Goal: Transaction & Acquisition: Purchase product/service

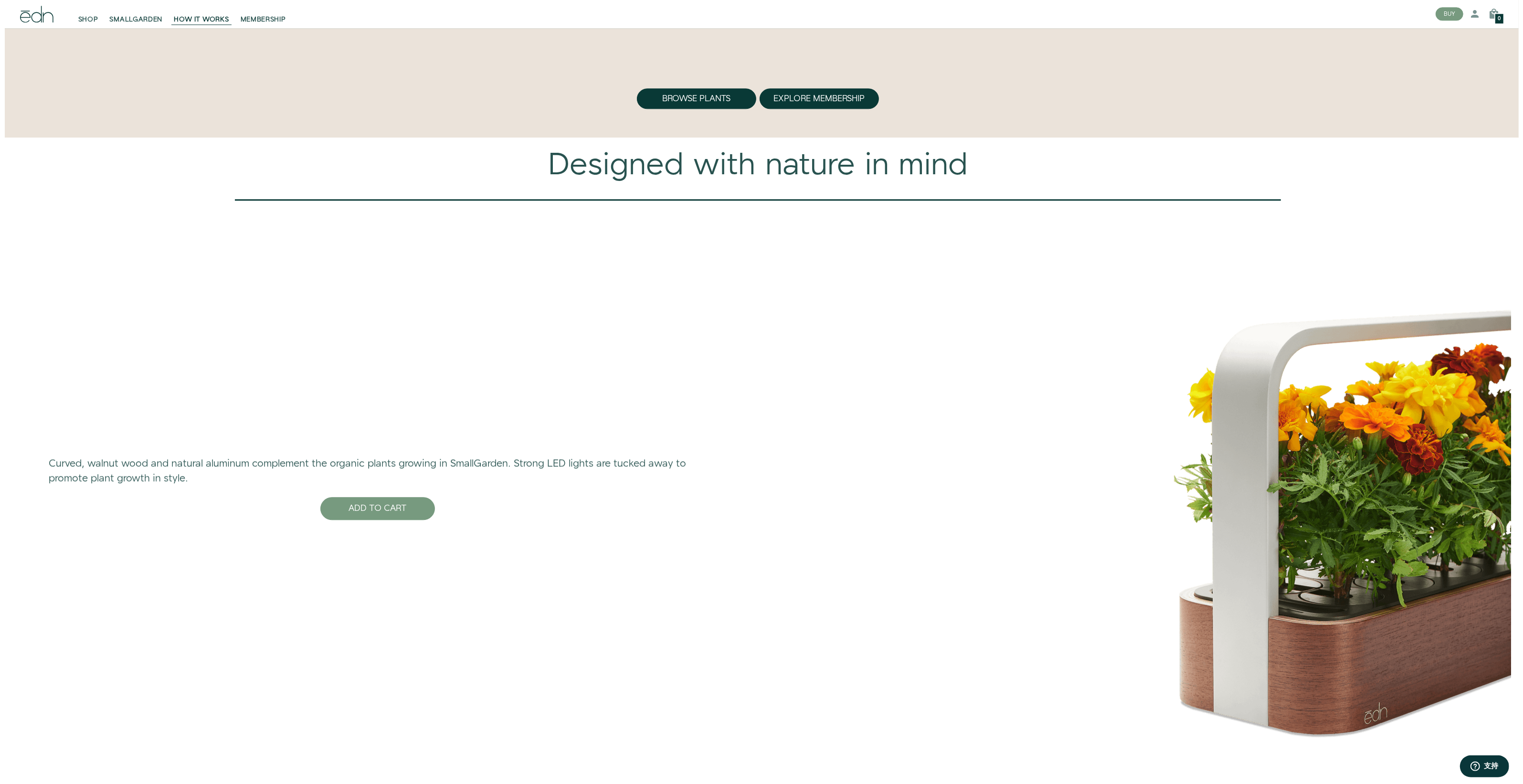
scroll to position [3957, 0]
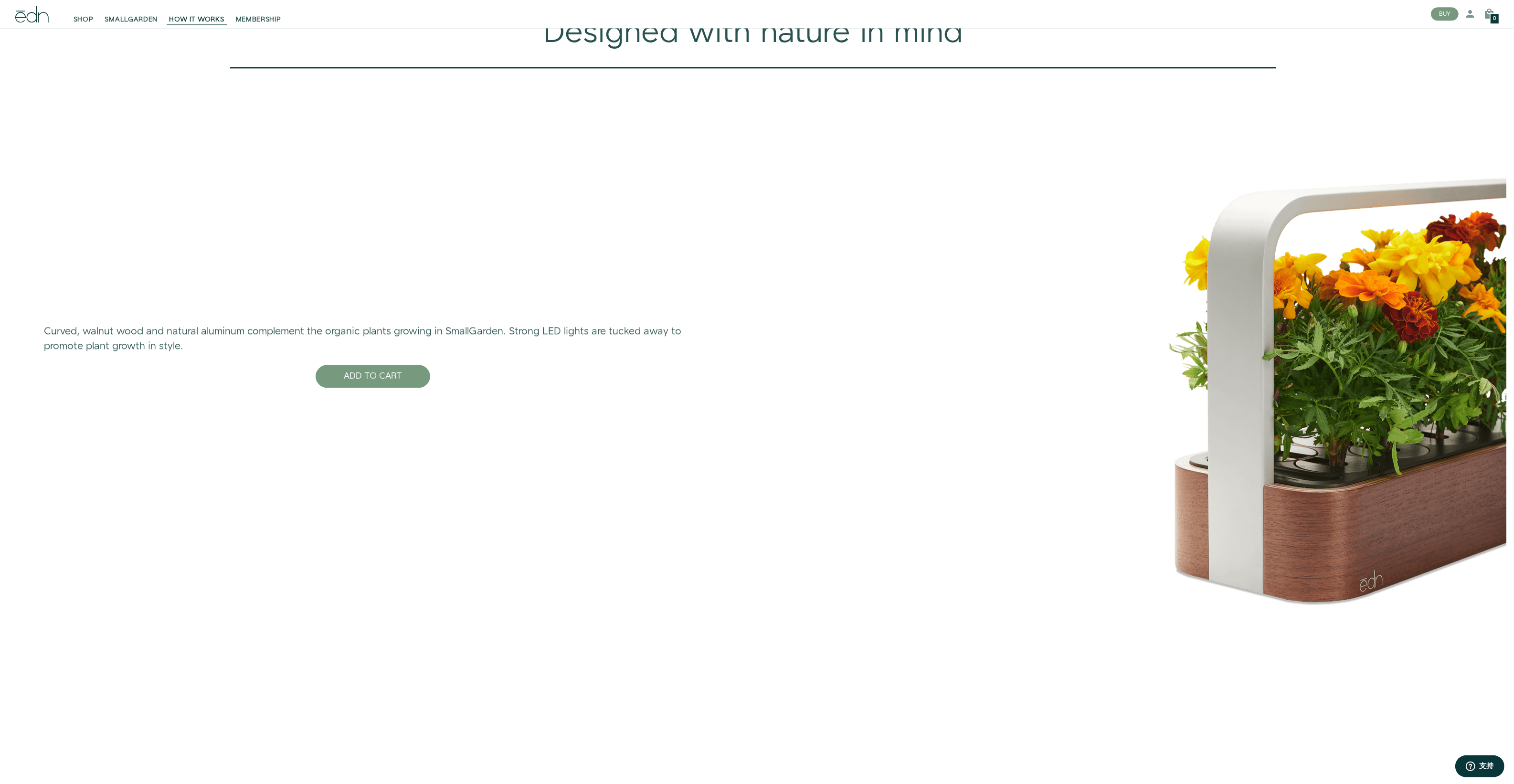
click at [1310, 466] on img at bounding box center [1334, 353] width 343 height 517
click at [397, 388] on button "ADD TO CART" at bounding box center [373, 376] width 115 height 23
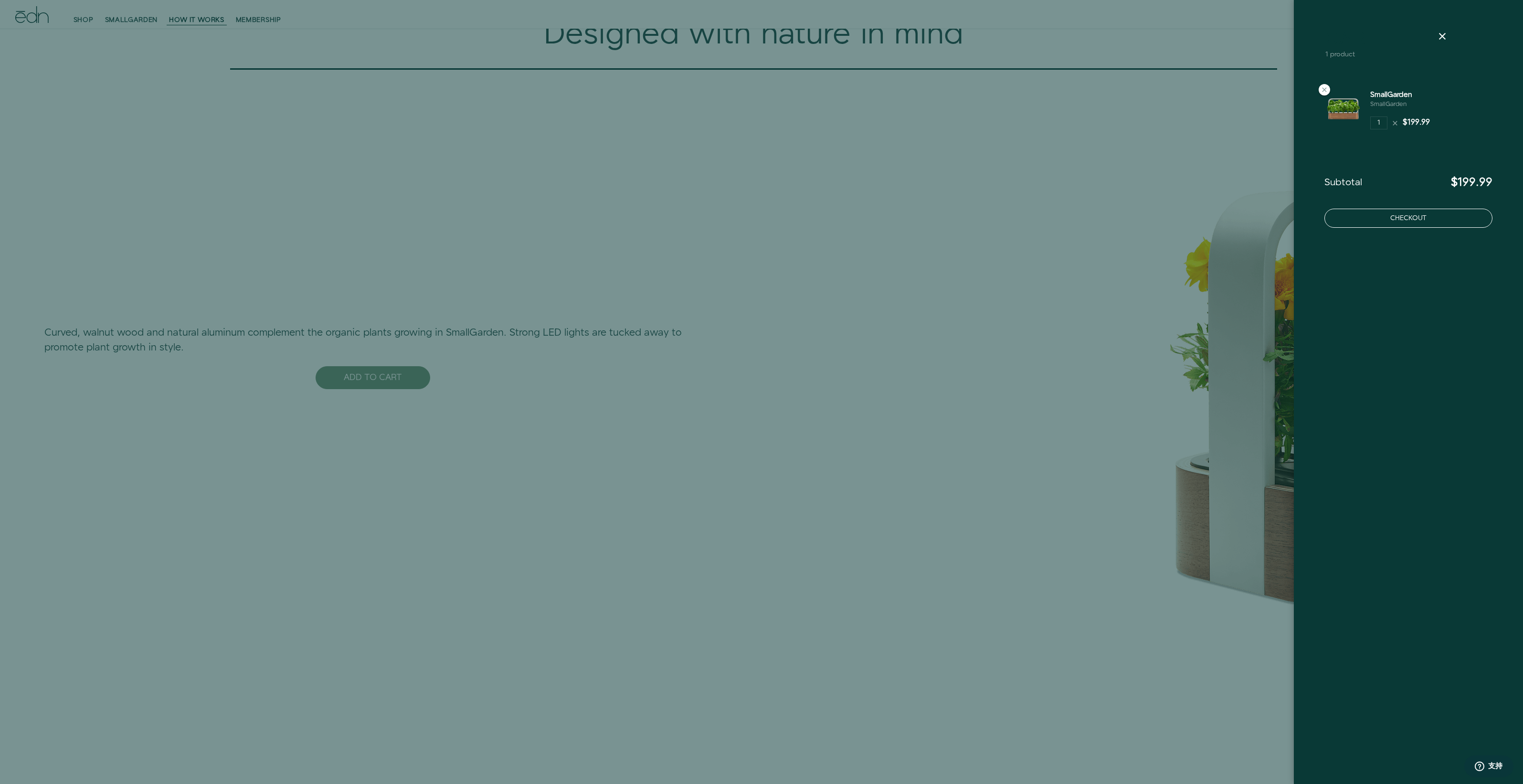
click at [1345, 215] on button "Checkout" at bounding box center [1408, 218] width 168 height 19
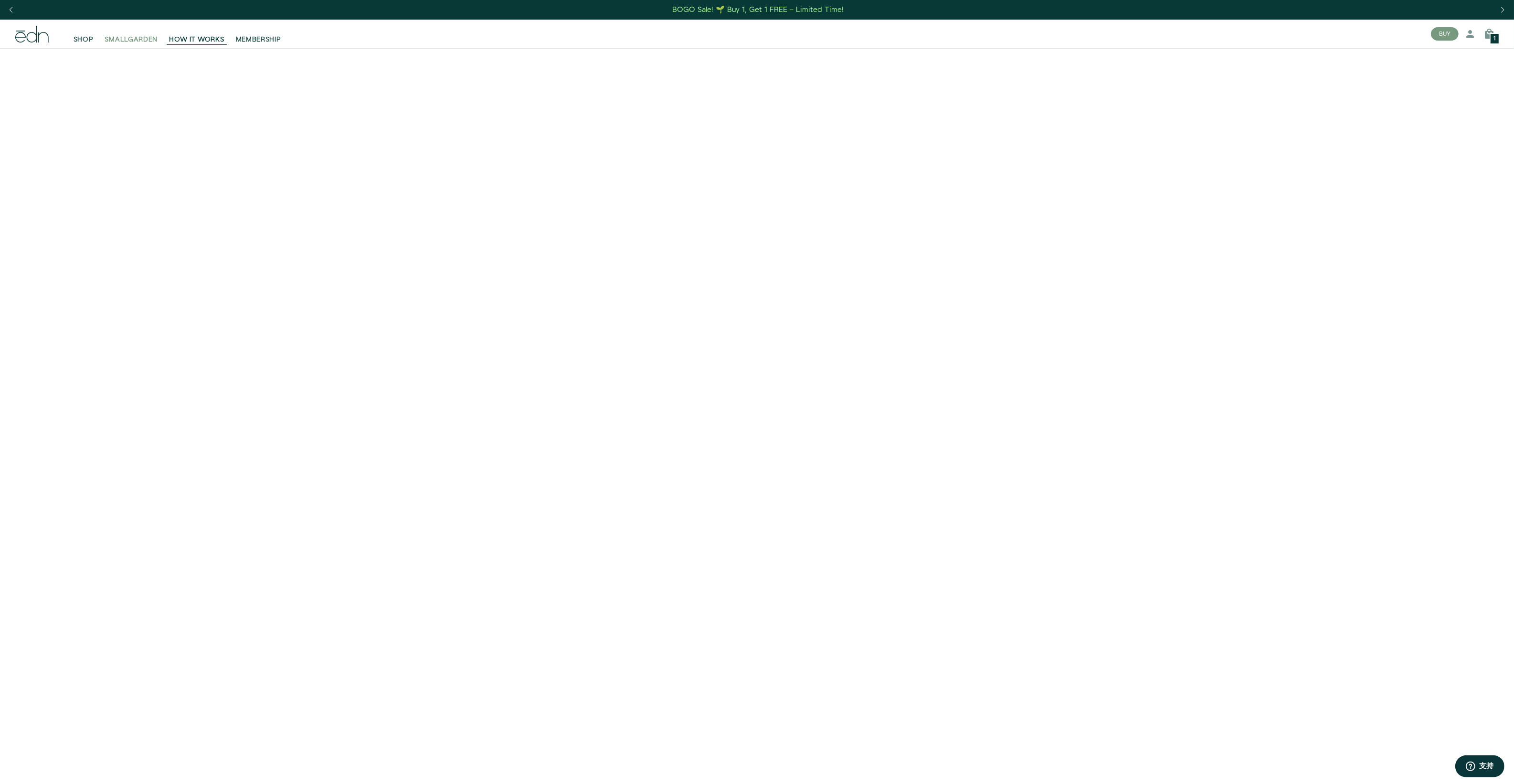
click at [131, 41] on span "SMALLGARDEN" at bounding box center [131, 40] width 53 height 10
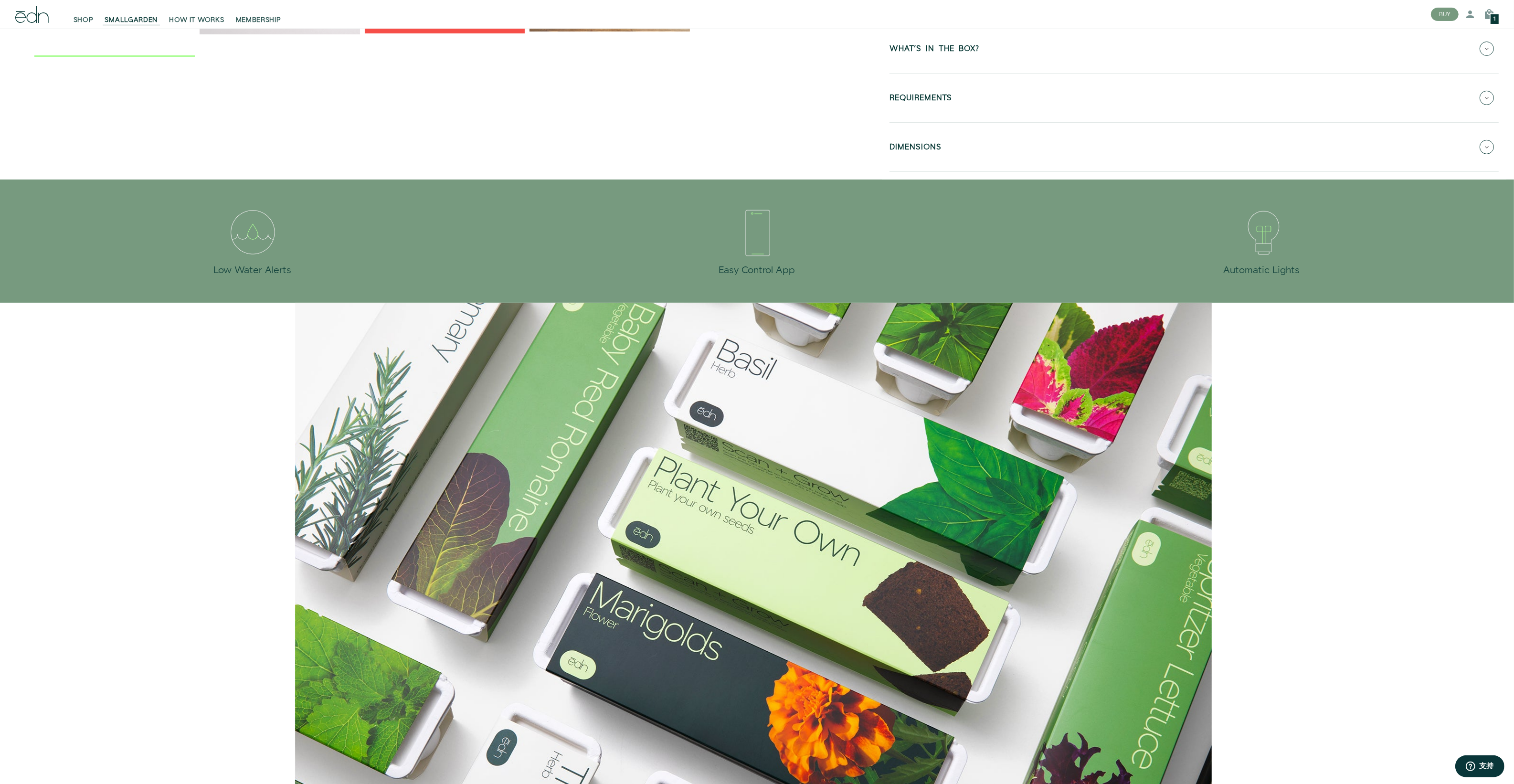
scroll to position [39, 0]
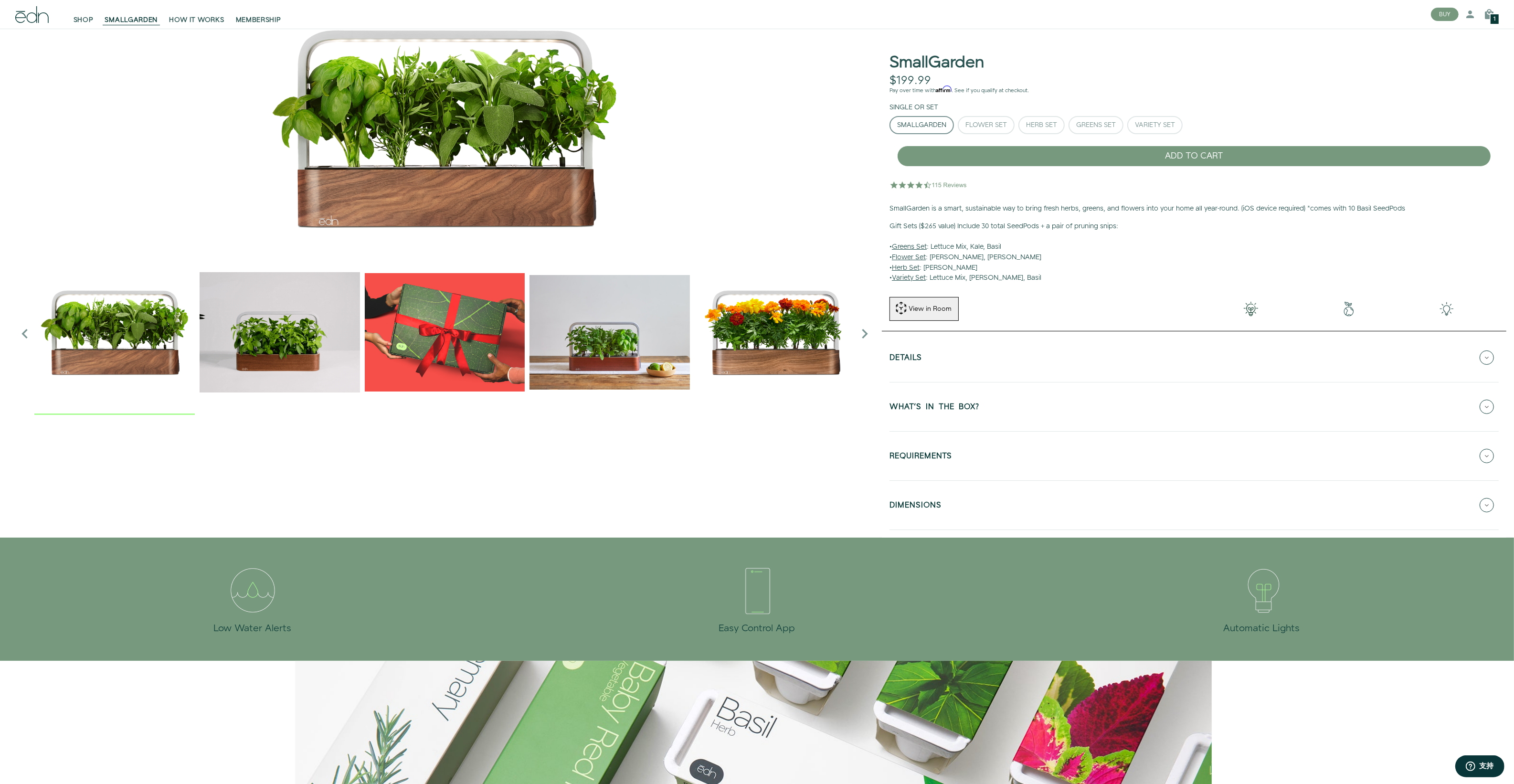
click at [865, 331] on icon "Next slide" at bounding box center [864, 333] width 19 height 19
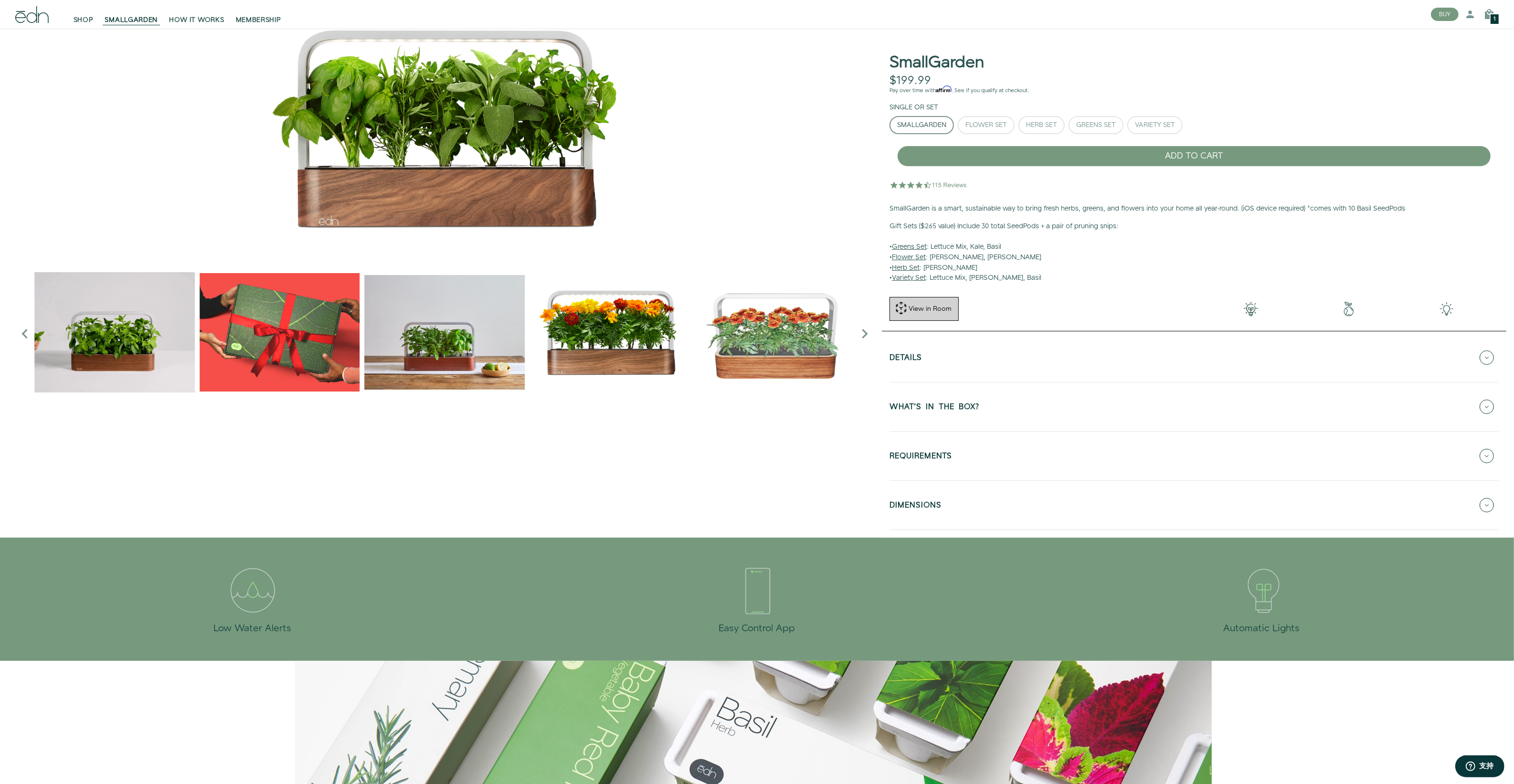
click at [924, 309] on div "View in Room" at bounding box center [930, 309] width 45 height 10
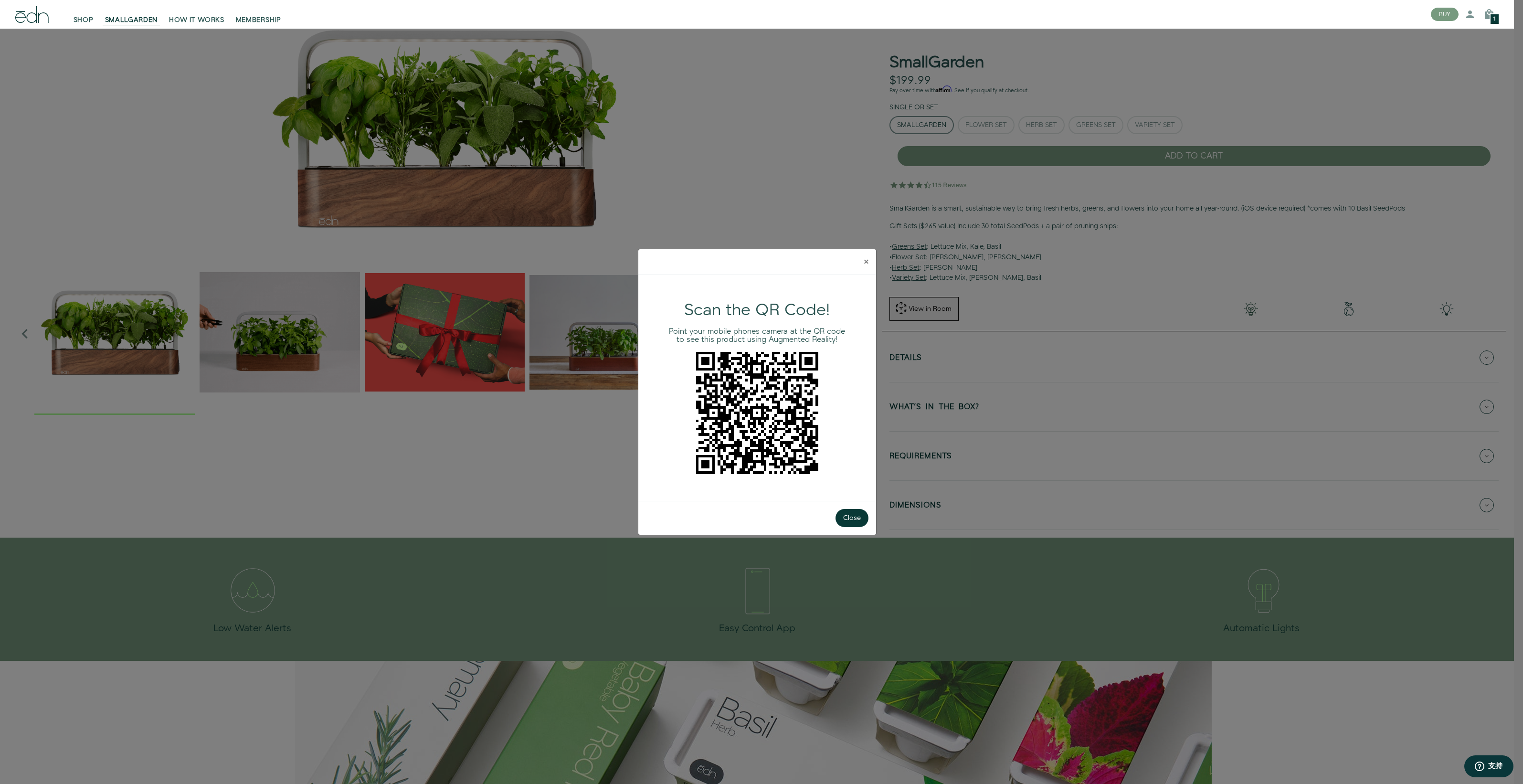
click at [866, 259] on span "×" at bounding box center [867, 261] width 4 height 15
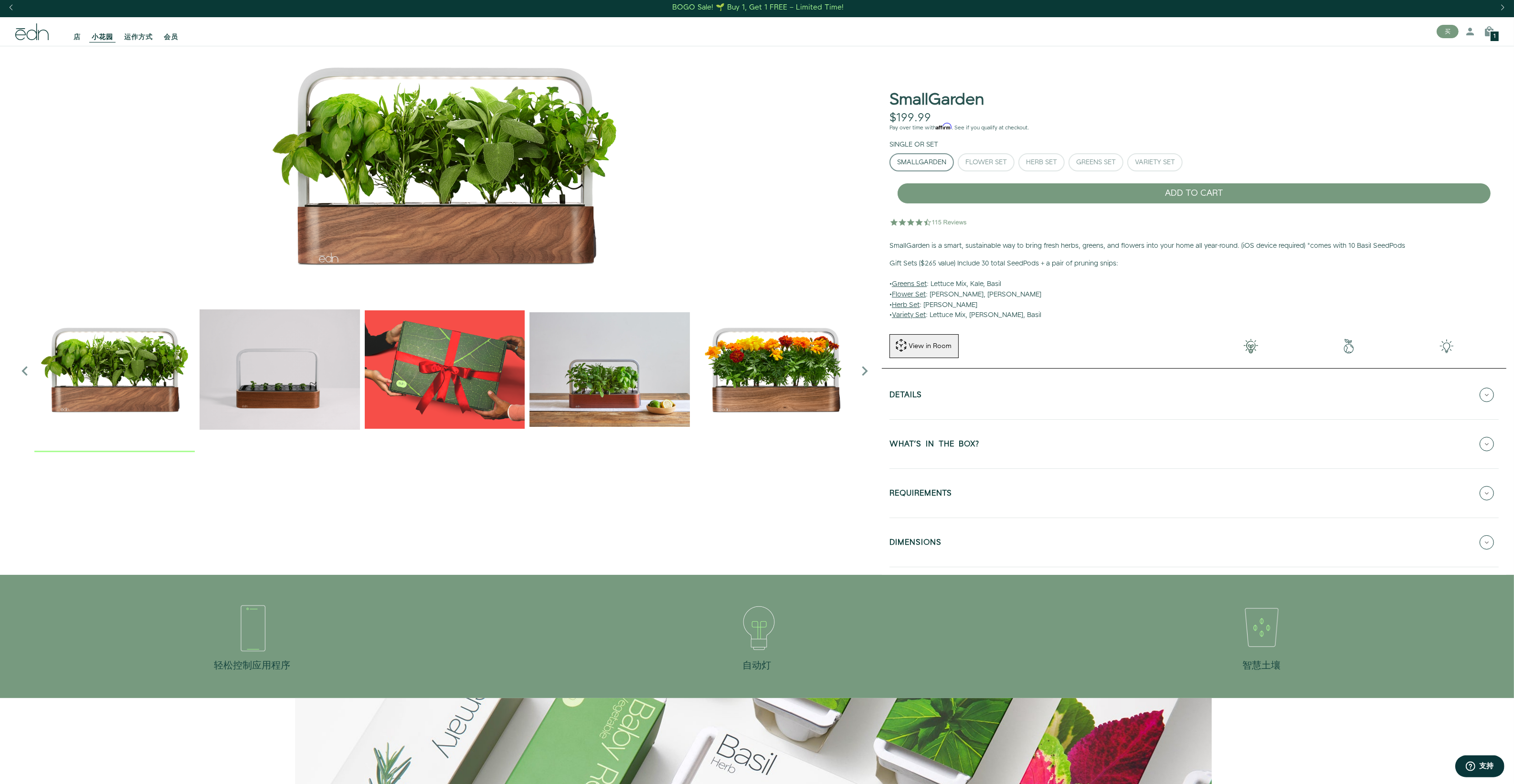
scroll to position [0, 0]
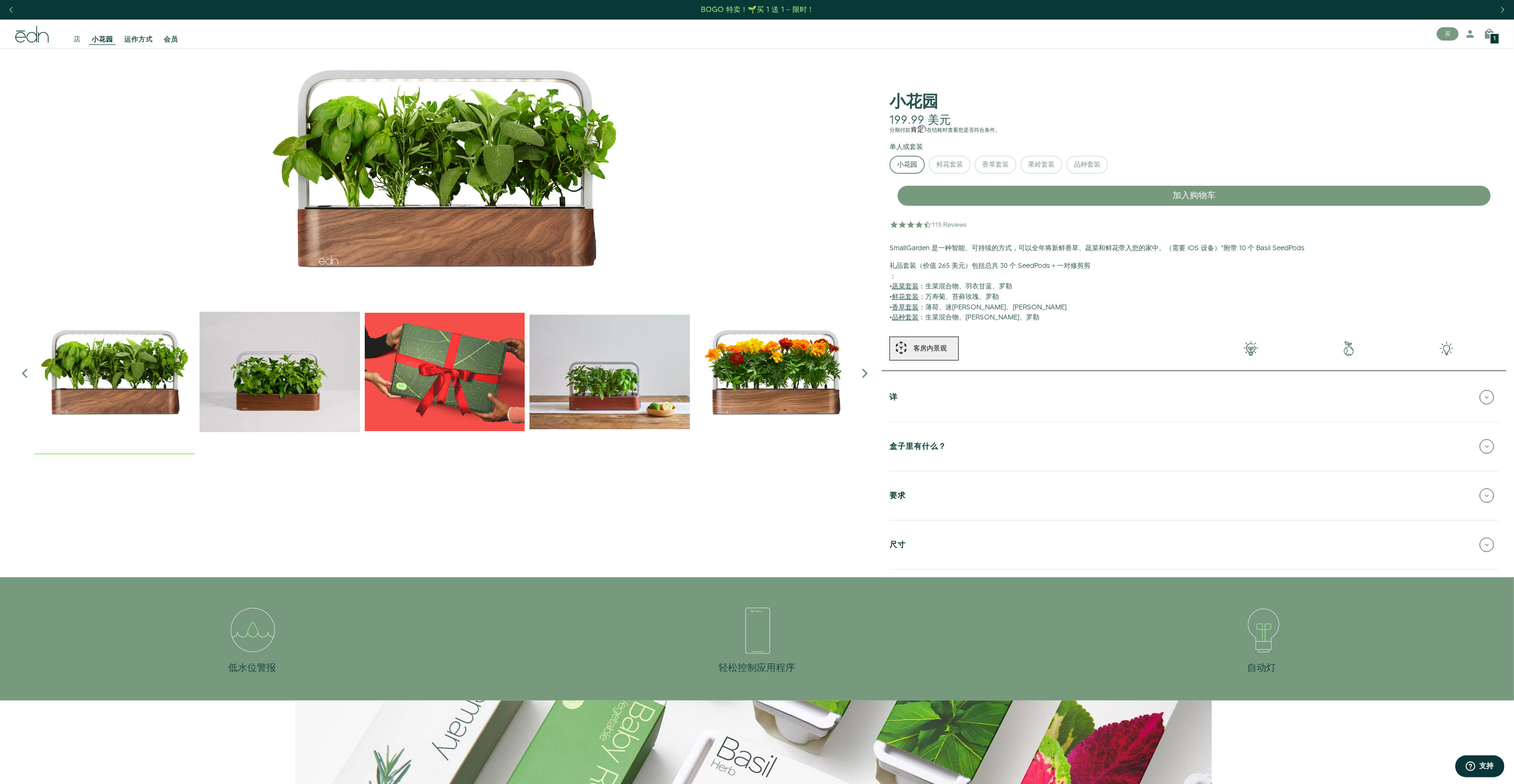
click at [77, 39] on span "店" at bounding box center [77, 40] width 7 height 10
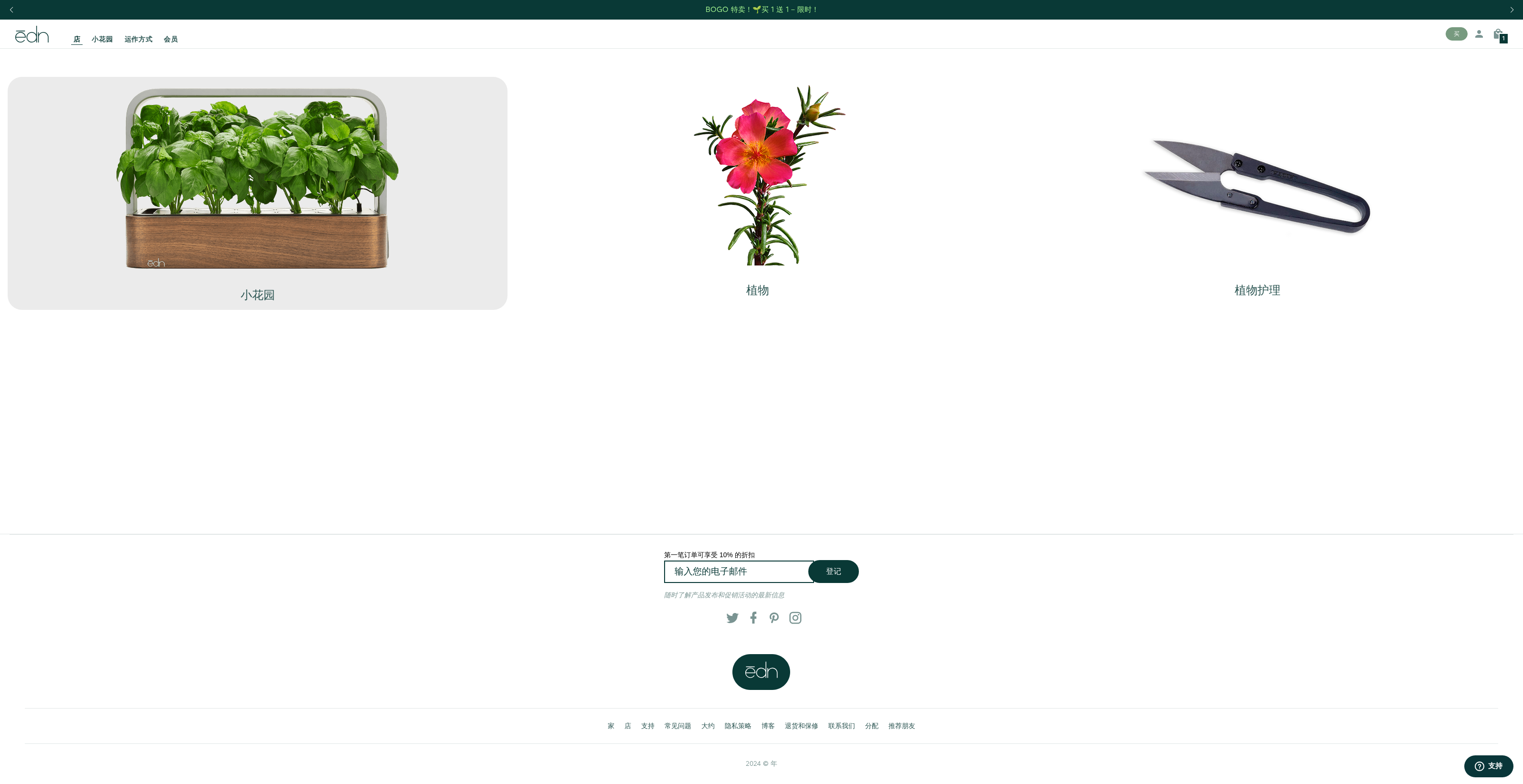
click at [363, 256] on img at bounding box center [258, 178] width 287 height 183
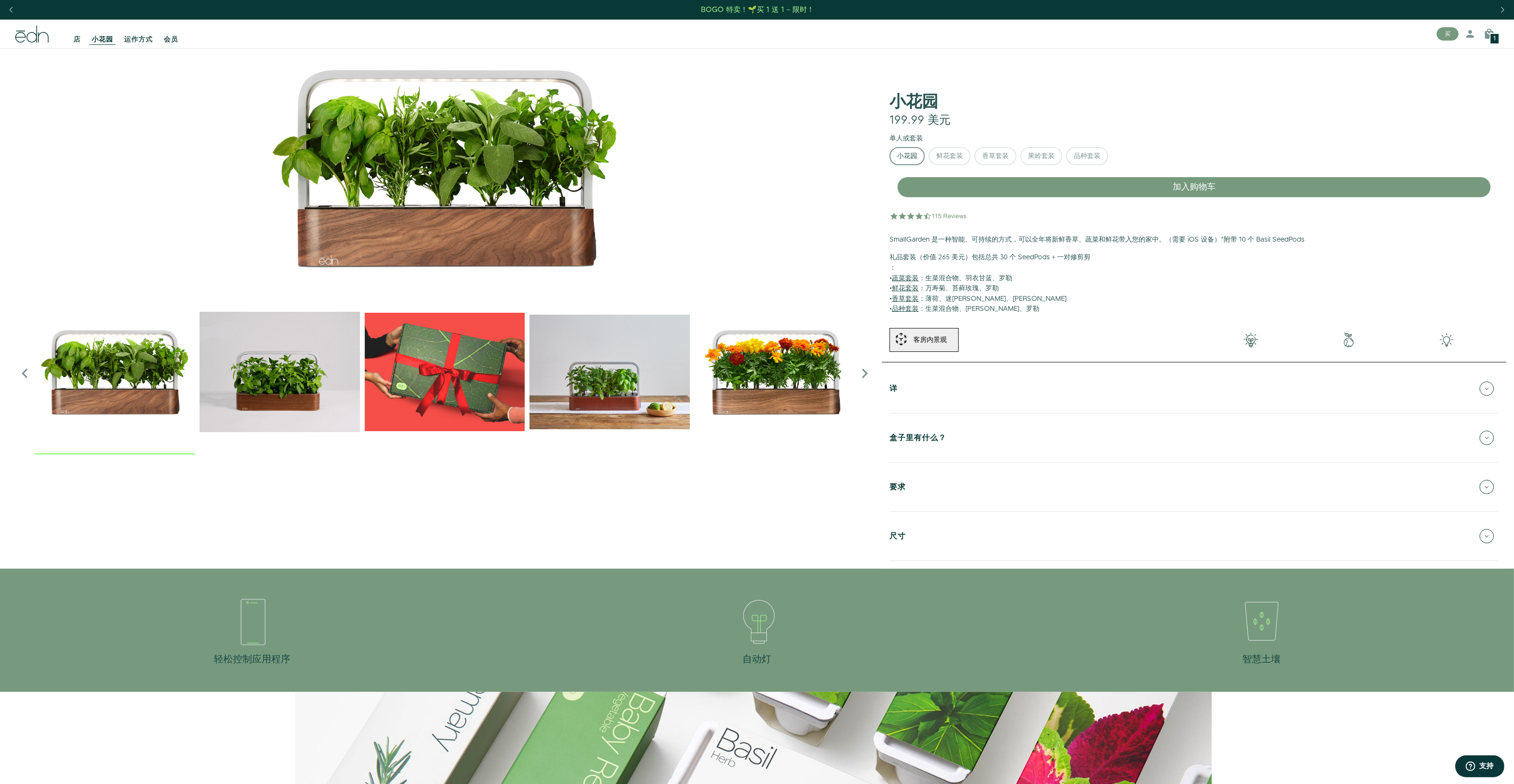
drag, startPoint x: 929, startPoint y: 399, endPoint x: 922, endPoint y: 402, distance: 7.6
click at [924, 401] on button "详" at bounding box center [1194, 389] width 609 height 33
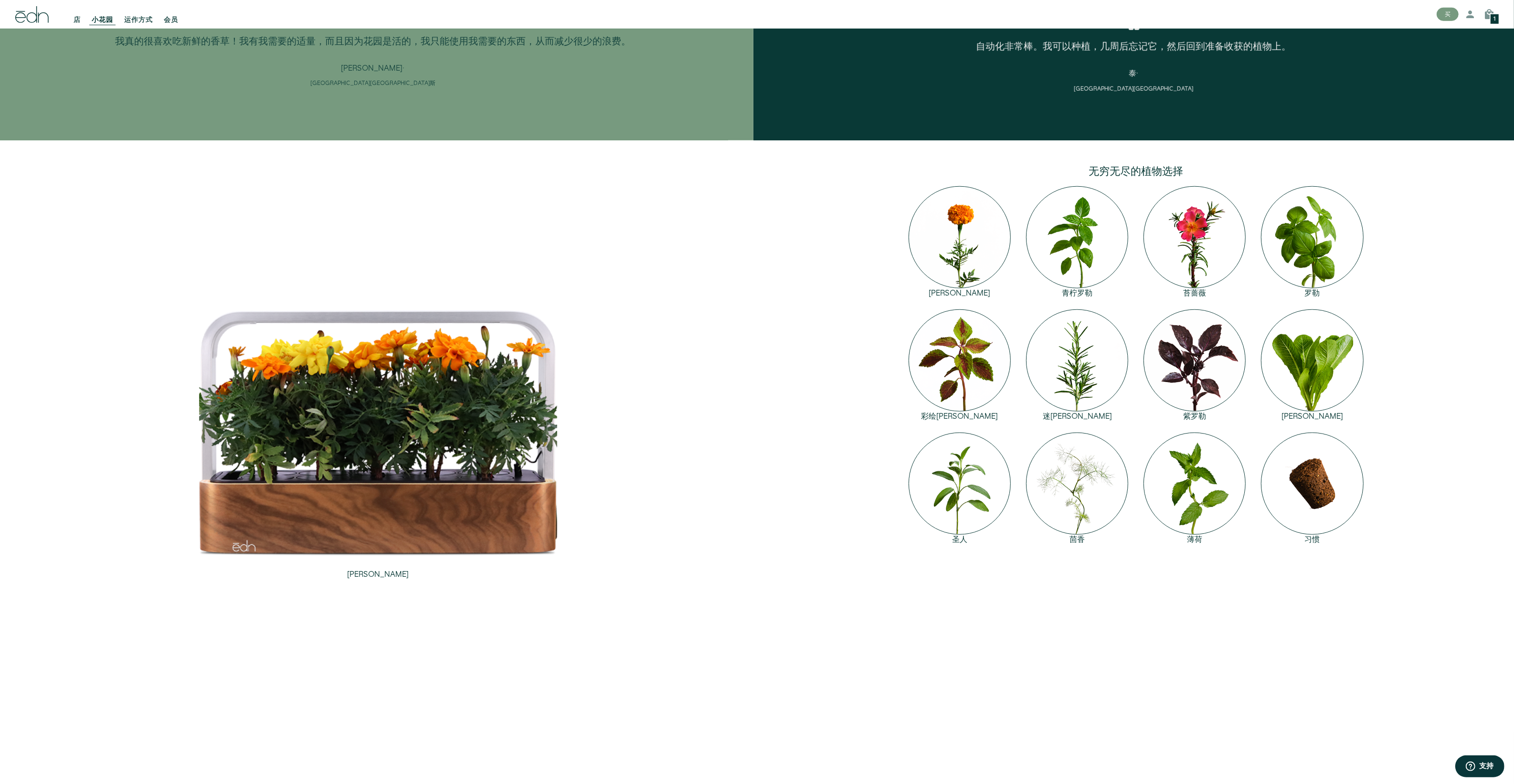
scroll to position [1427, 0]
